Goal: Use online tool/utility: Utilize a website feature to perform a specific function

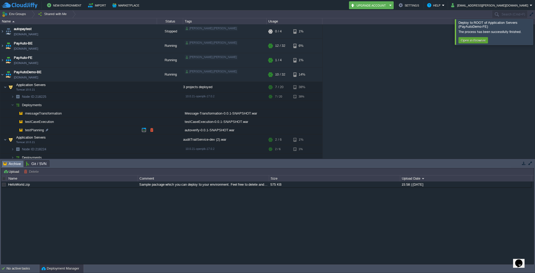
click at [38, 129] on span "testPlanning" at bounding box center [35, 130] width 20 height 4
click at [64, 121] on td "testCaseExecution" at bounding box center [78, 122] width 157 height 8
click at [152, 131] on button "button" at bounding box center [151, 130] width 5 height 5
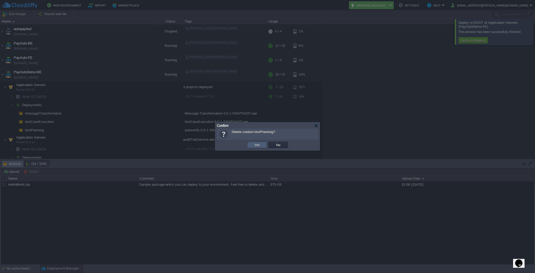
click at [252, 144] on td "Yes" at bounding box center [257, 145] width 20 height 6
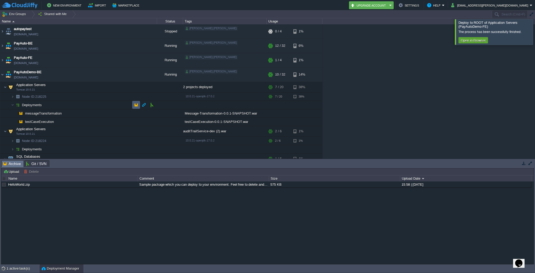
click at [137, 105] on button "button" at bounding box center [136, 104] width 5 height 5
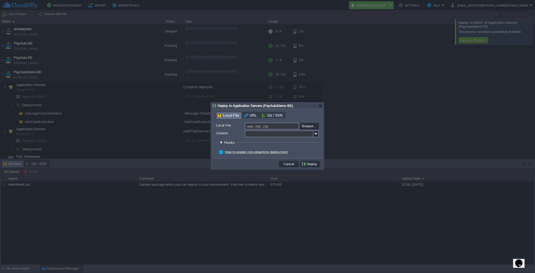
click at [257, 135] on input "Context:" at bounding box center [279, 133] width 69 height 7
paste input "testPlanning"
type input "testPlanning"
click at [308, 128] on input "file" at bounding box center [286, 126] width 66 height 6
click at [304, 128] on input "file" at bounding box center [286, 126] width 66 height 6
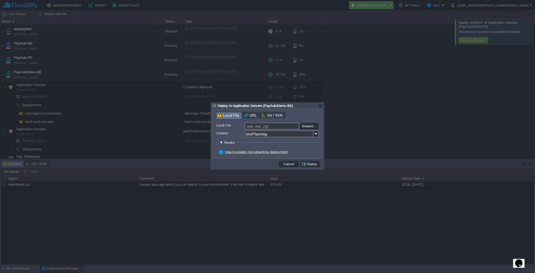
type input "C:\fakepath\autoverify-0.0.1-SNAPSHOT.war"
type input "autoverify-0.0.1-SNAPSHOT.war"
click at [312, 163] on button "Deploy" at bounding box center [310, 163] width 18 height 5
